Goal: Navigation & Orientation: Find specific page/section

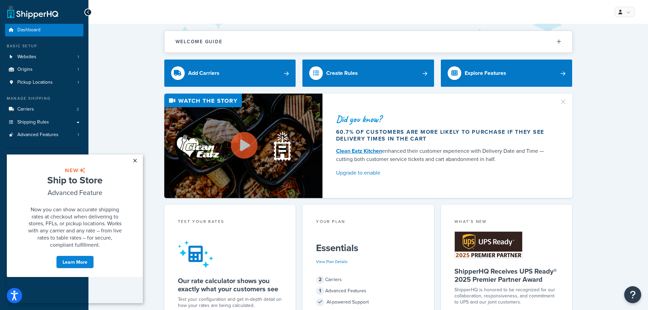
drag, startPoint x: 134, startPoint y: 163, endPoint x: 130, endPoint y: 155, distance: 8.9
click at [134, 162] on link "×" at bounding box center [135, 161] width 12 height 12
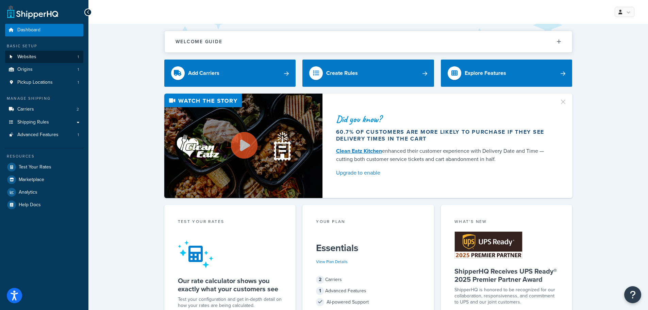
click at [56, 55] on link "Websites 1" at bounding box center [44, 57] width 78 height 13
